Goal: Information Seeking & Learning: Learn about a topic

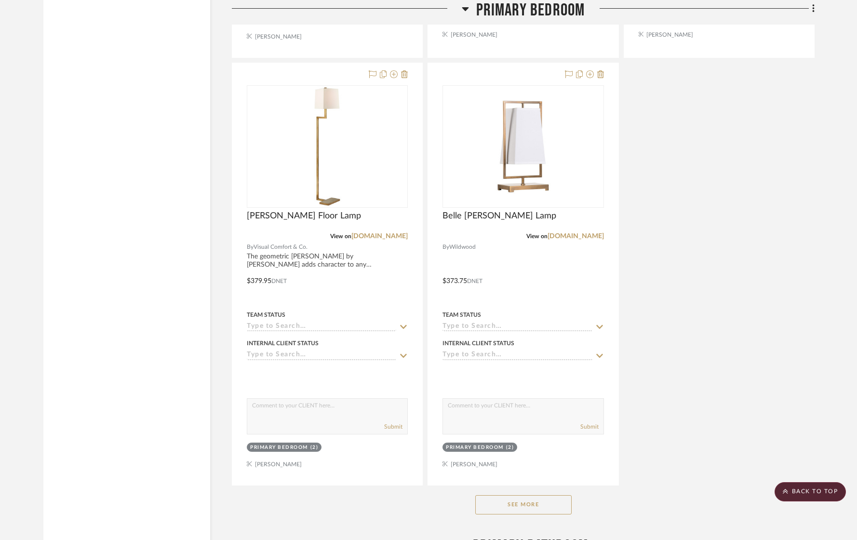
scroll to position [10858, 0]
click at [535, 496] on button "See More" at bounding box center [523, 505] width 96 height 19
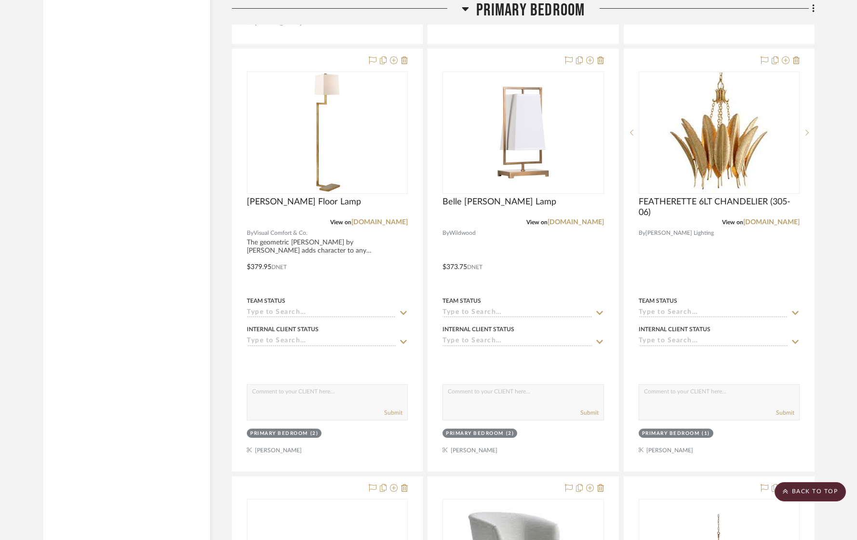
scroll to position [10868, 0]
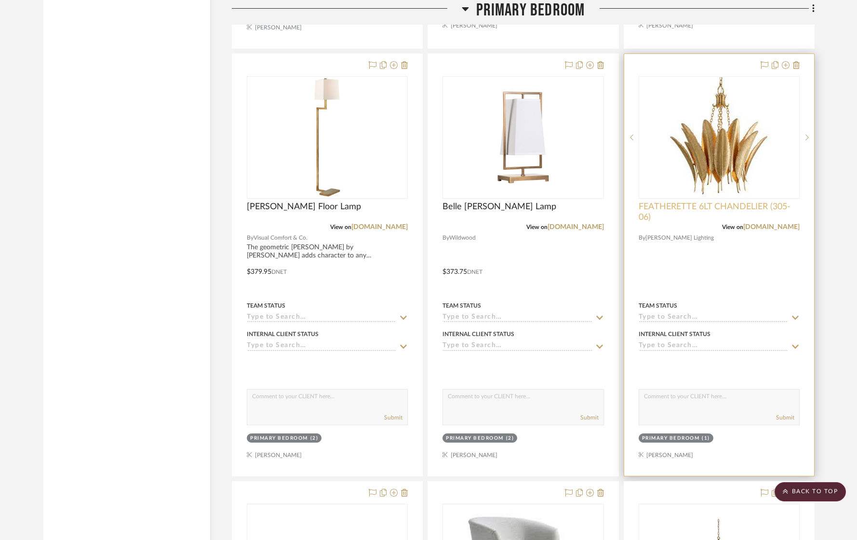
click at [759, 209] on span "FEATHERETTE 6LT CHANDELIER (305-06)" at bounding box center [718, 211] width 161 height 21
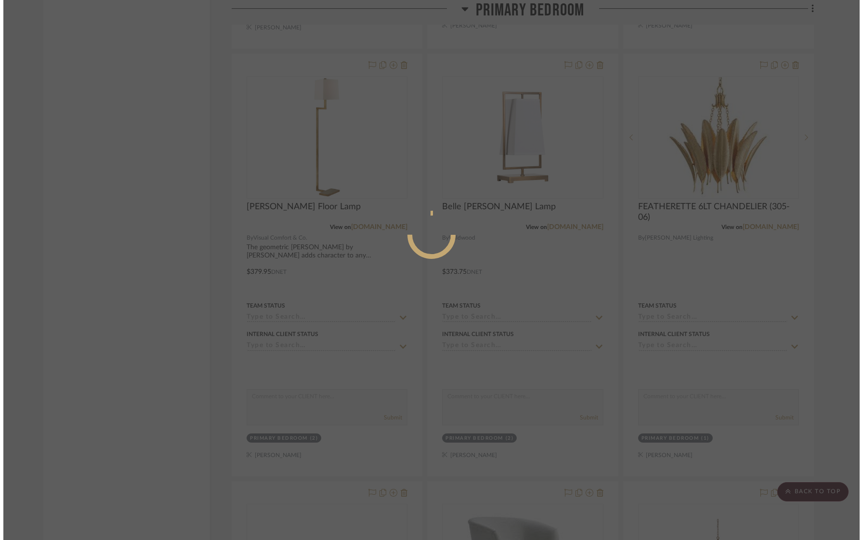
scroll to position [0, 0]
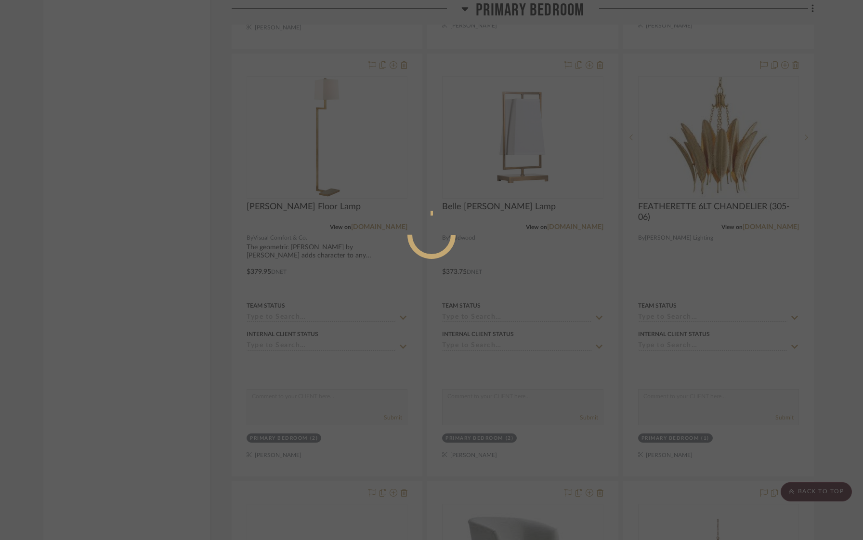
click at [754, 220] on div at bounding box center [431, 270] width 863 height 540
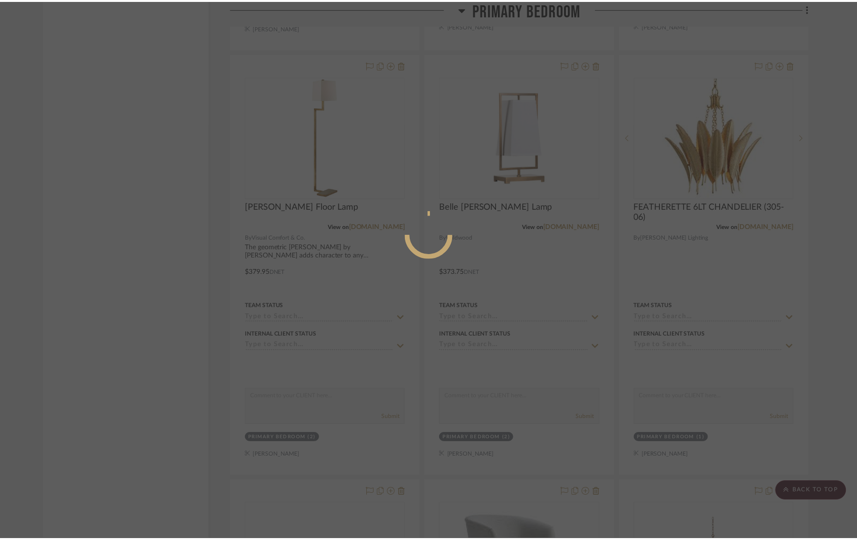
scroll to position [10868, 0]
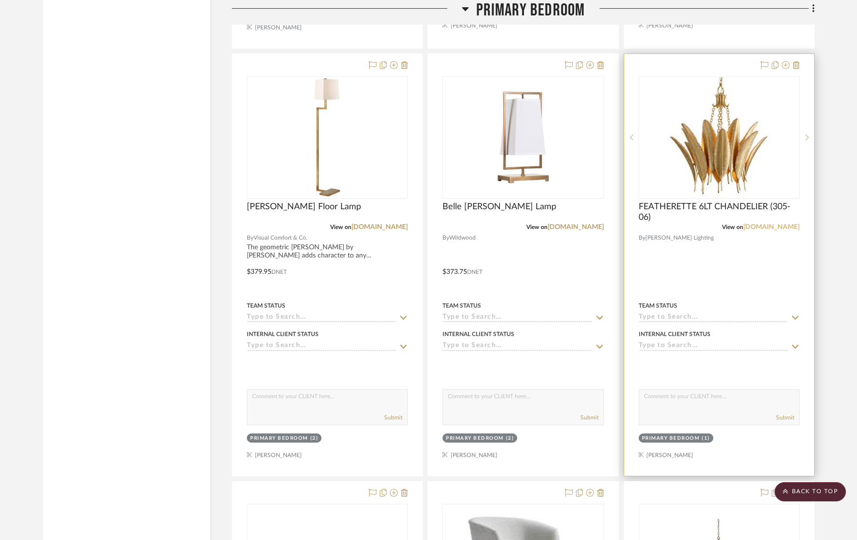
click at [756, 224] on link "[DOMAIN_NAME]" at bounding box center [771, 227] width 56 height 7
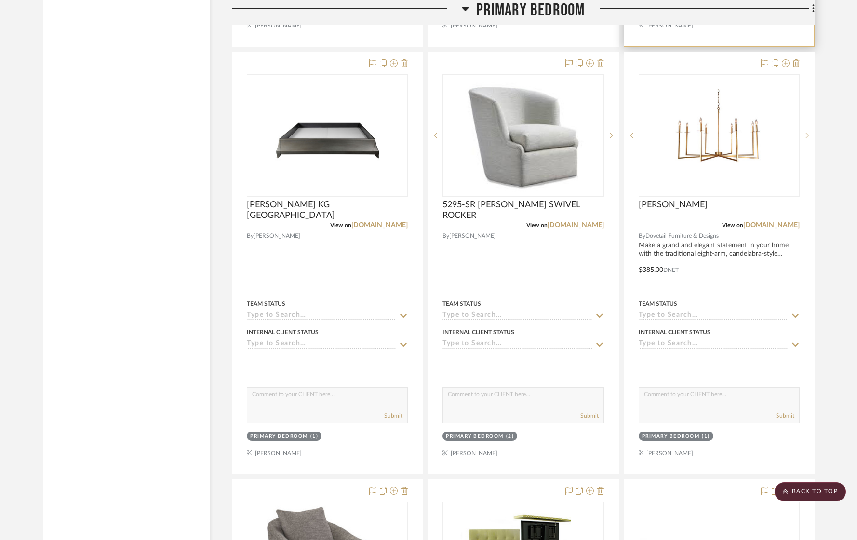
scroll to position [11300, 0]
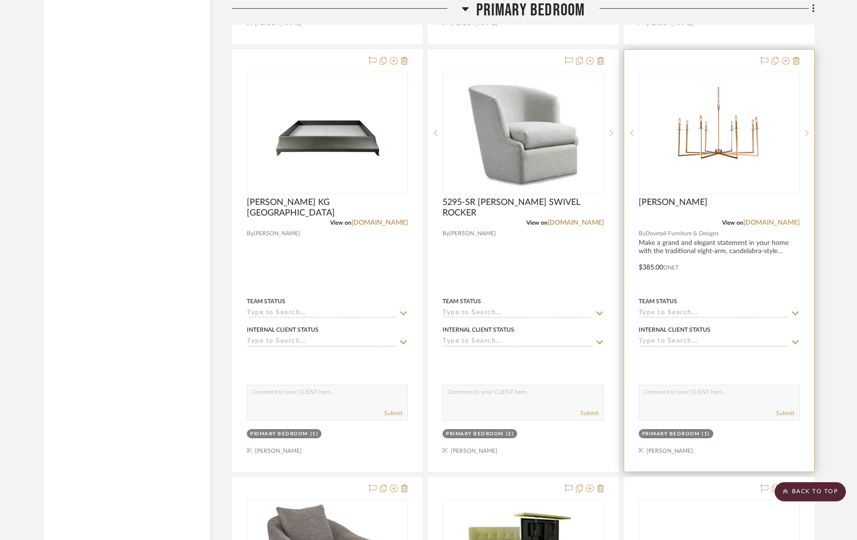
click at [788, 215] on div at bounding box center [719, 261] width 190 height 422
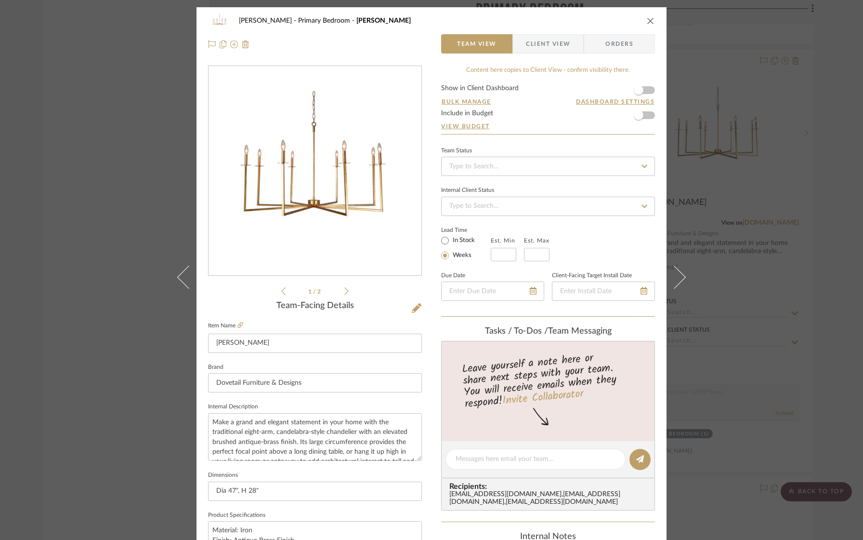
click at [702, 111] on div "[PERSON_NAME] Primary Bedroom [PERSON_NAME] Chandelier Team View Client View Or…" at bounding box center [431, 270] width 863 height 540
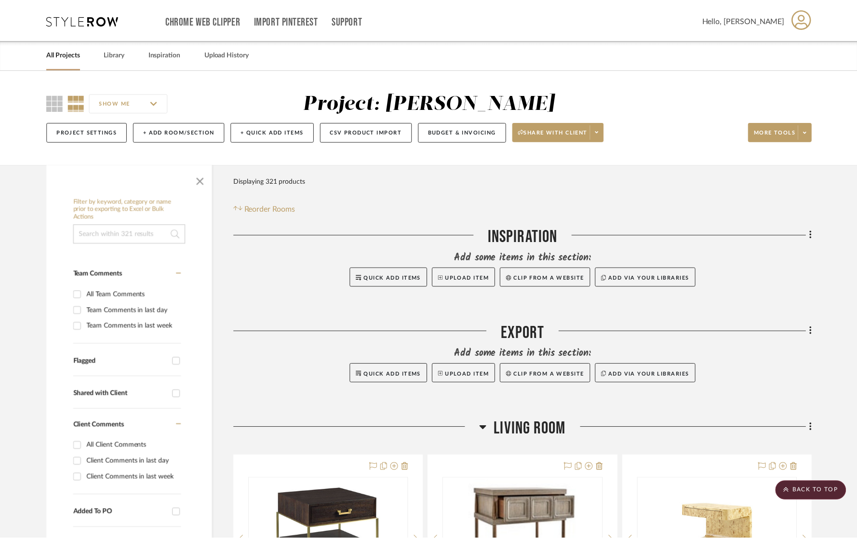
scroll to position [11300, 0]
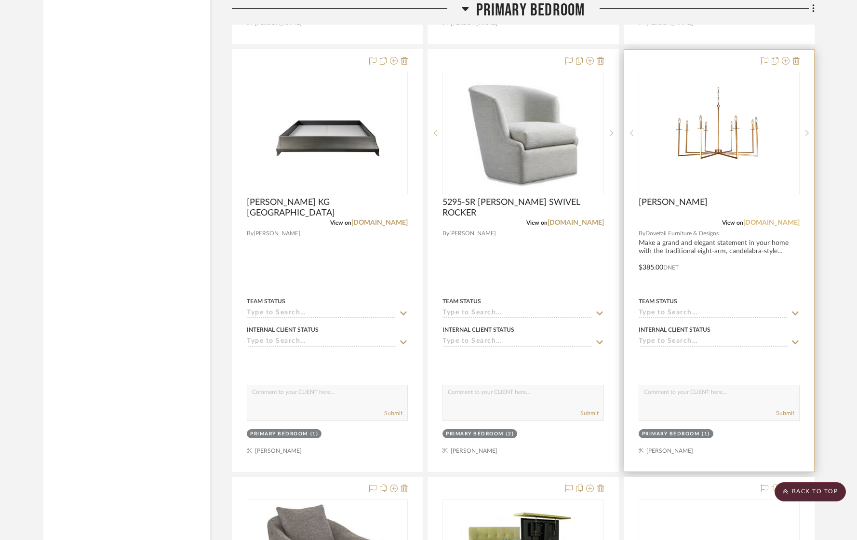
click at [770, 219] on link "[DOMAIN_NAME]" at bounding box center [771, 222] width 56 height 7
click at [706, 144] on img "0" at bounding box center [719, 133] width 120 height 120
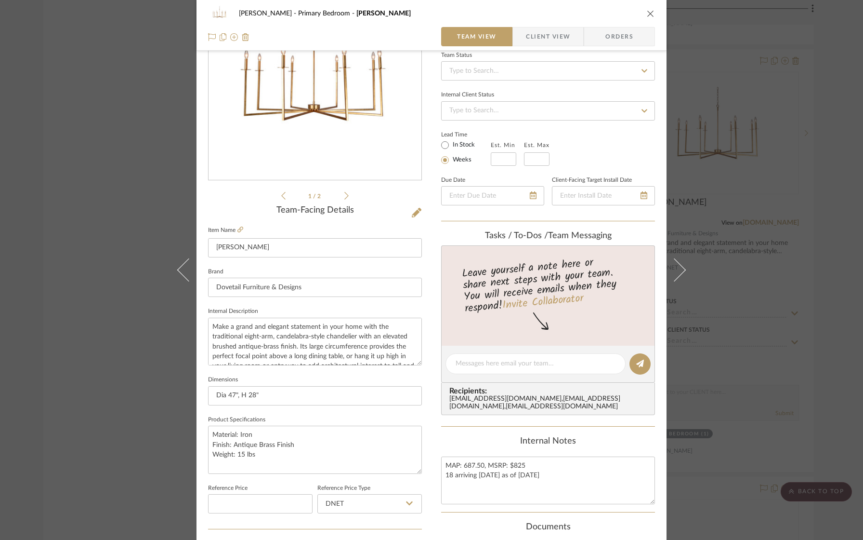
scroll to position [0, 0]
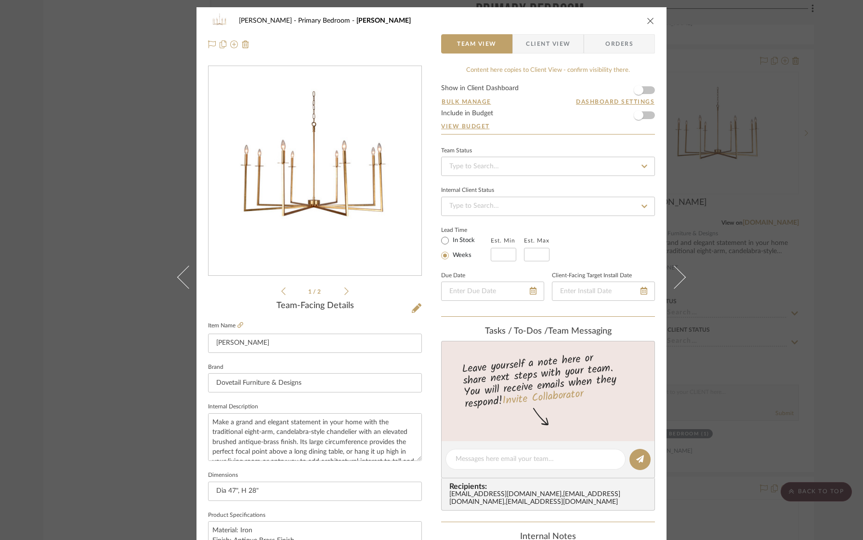
click at [106, 148] on div "[PERSON_NAME] Primary Bedroom [PERSON_NAME] Chandelier Team View Client View Or…" at bounding box center [431, 270] width 863 height 540
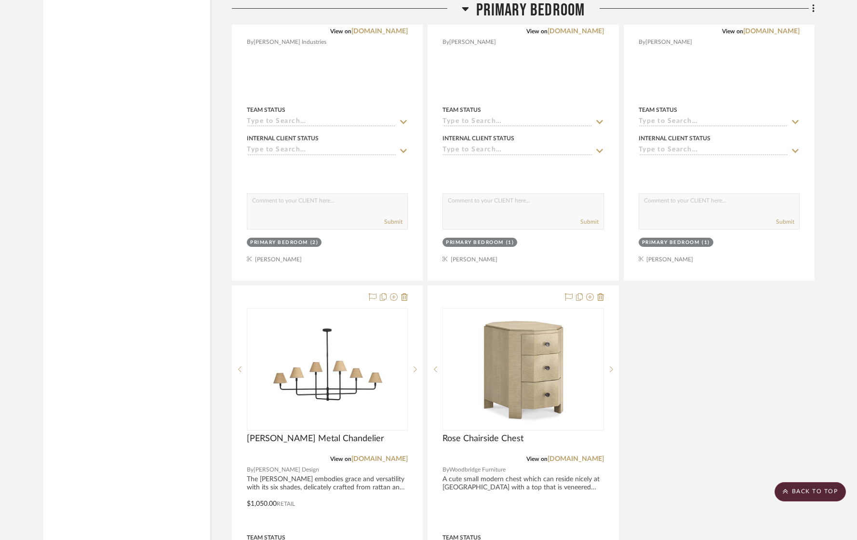
scroll to position [11918, 0]
click at [372, 456] on link "[DOMAIN_NAME]" at bounding box center [379, 459] width 56 height 7
